Goal: Task Accomplishment & Management: Use online tool/utility

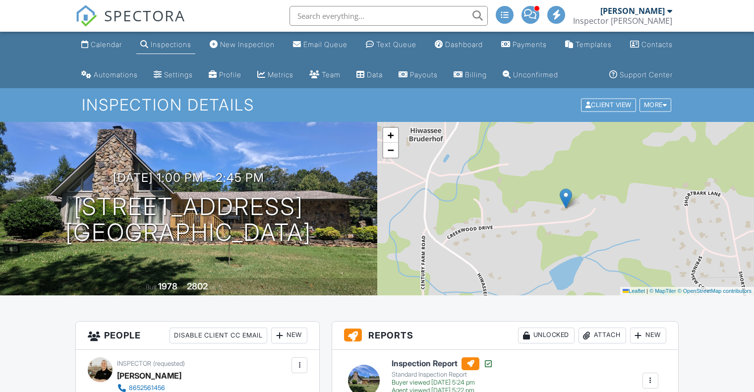
scroll to position [198, 0]
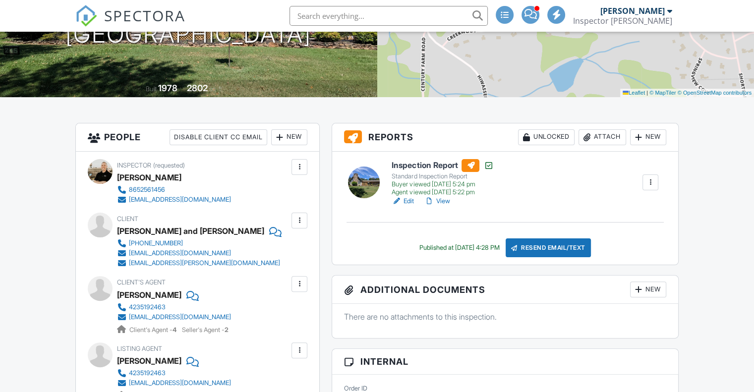
click at [601, 145] on div "Attach" at bounding box center [602, 137] width 48 height 16
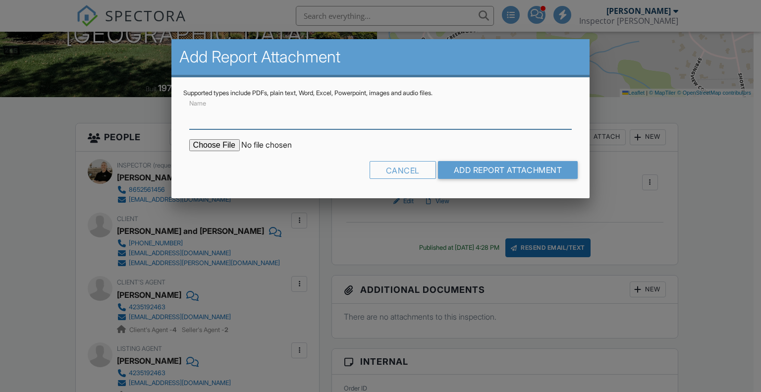
scroll to position [0, 0]
click at [264, 107] on input "Name" at bounding box center [380, 117] width 383 height 24
click at [267, 119] on input "Name" at bounding box center [380, 117] width 383 height 24
type input "Termite Inspection Documents"
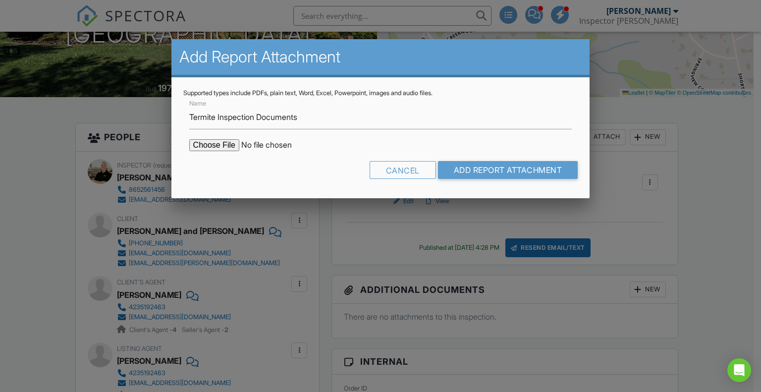
click at [226, 144] on input "file" at bounding box center [273, 145] width 168 height 12
type input "C:\fakepath\[STREET_ADDRESS]pdf"
click at [111, 47] on div at bounding box center [380, 195] width 761 height 490
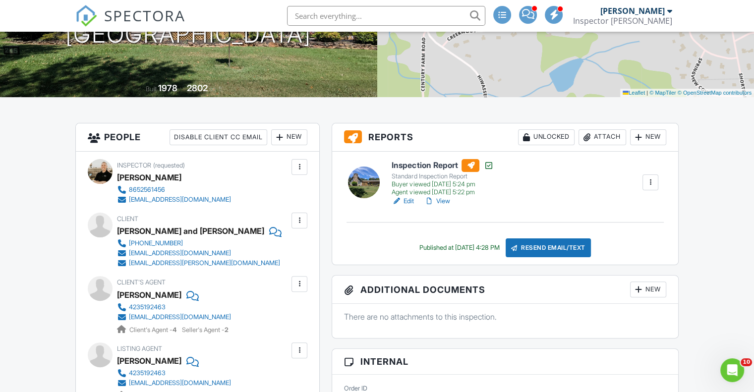
click at [613, 145] on div "Attach" at bounding box center [602, 137] width 48 height 16
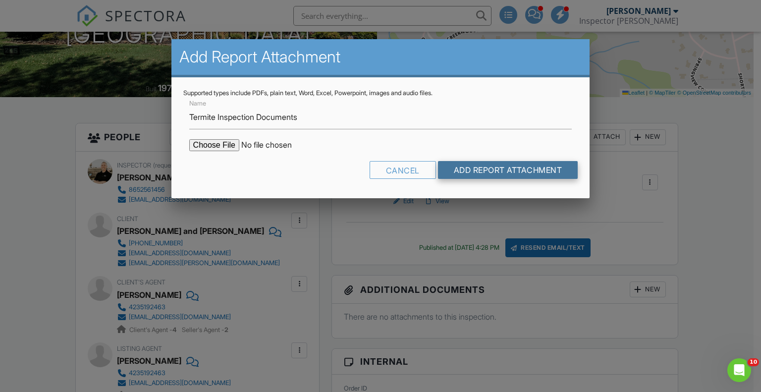
click at [528, 174] on input "Add Report Attachment" at bounding box center [508, 170] width 140 height 18
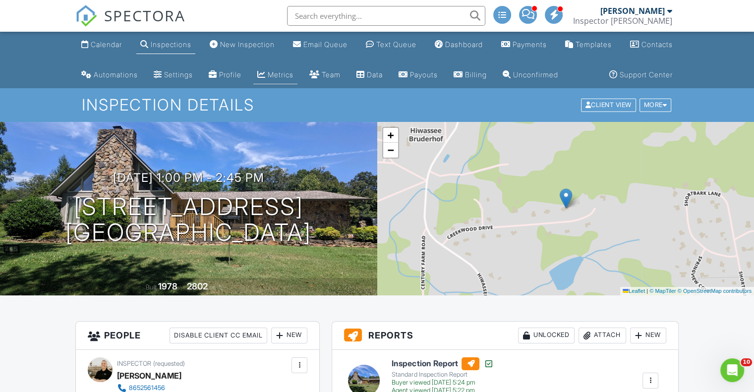
click at [293, 78] on div "Metrics" at bounding box center [281, 74] width 26 height 8
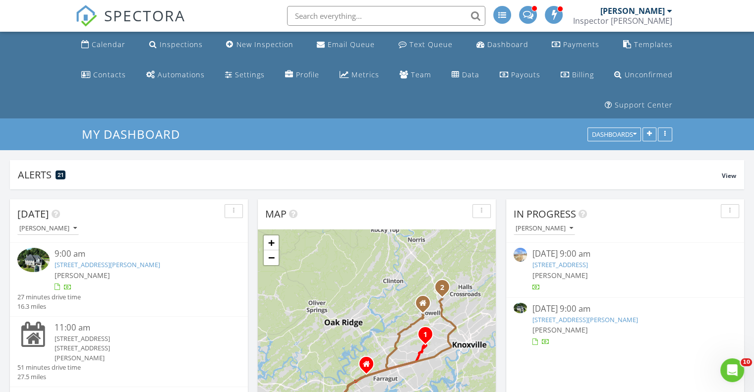
scroll to position [1140, 768]
